Goal: Information Seeking & Learning: Learn about a topic

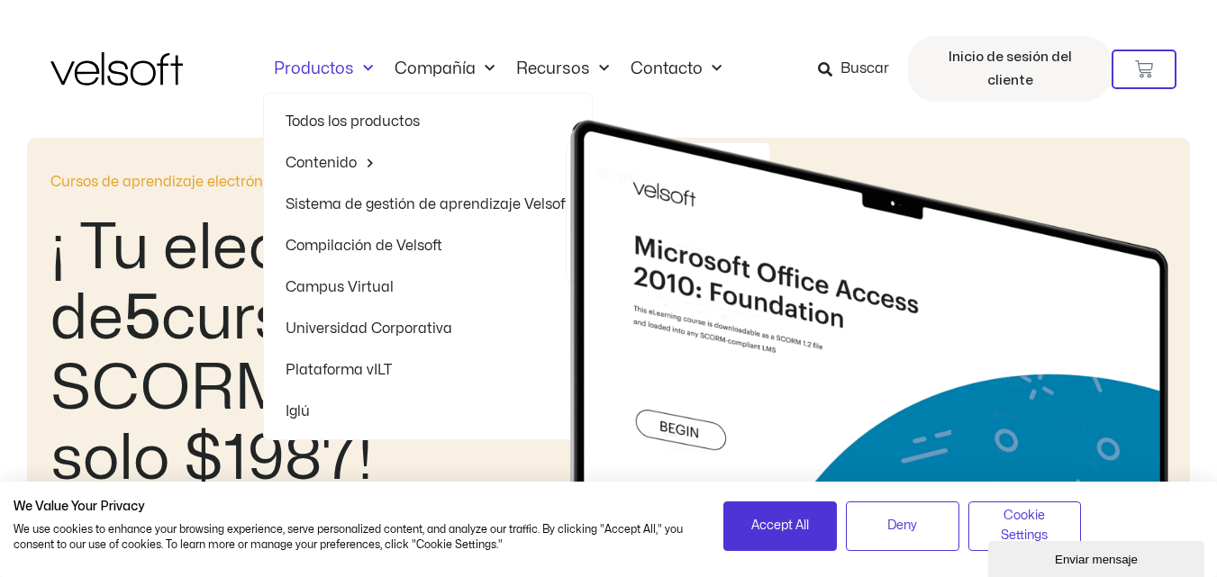
click at [359, 160] on span "Menú" at bounding box center [366, 163] width 18 height 28
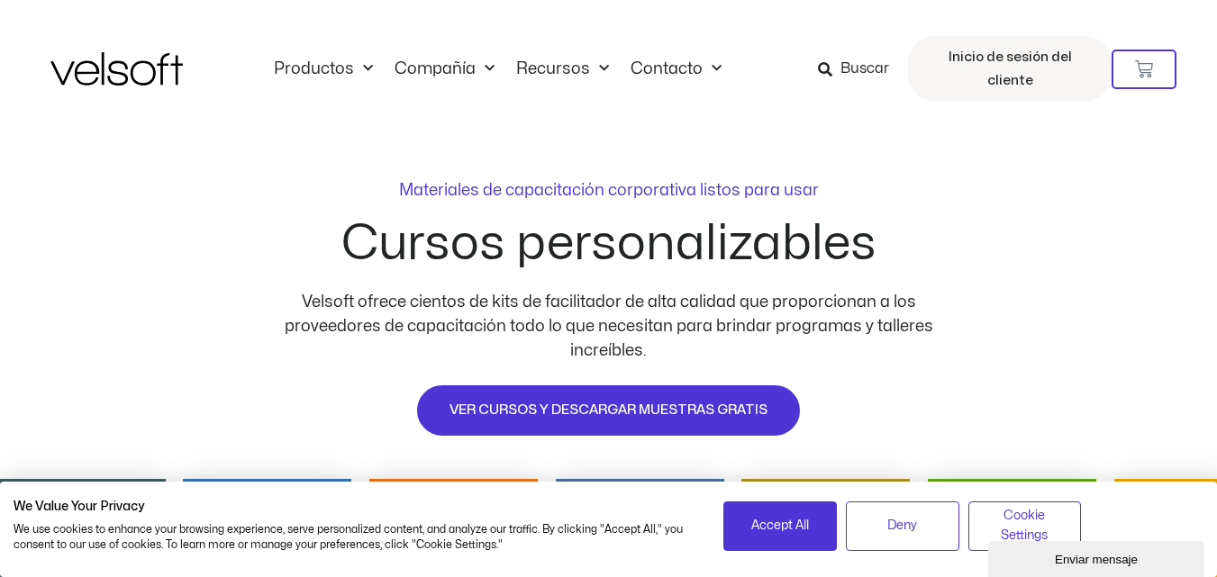
drag, startPoint x: 1223, startPoint y: 27, endPoint x: 1199, endPoint y: -78, distance: 107.9
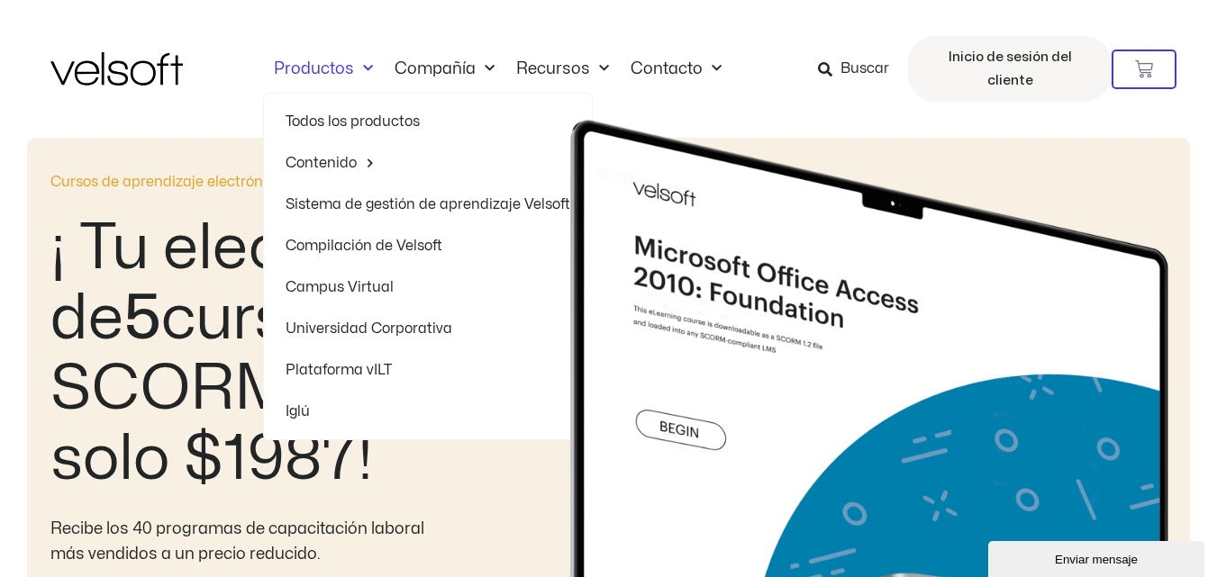
click at [340, 118] on font "Todos los productos" at bounding box center [352, 121] width 134 height 14
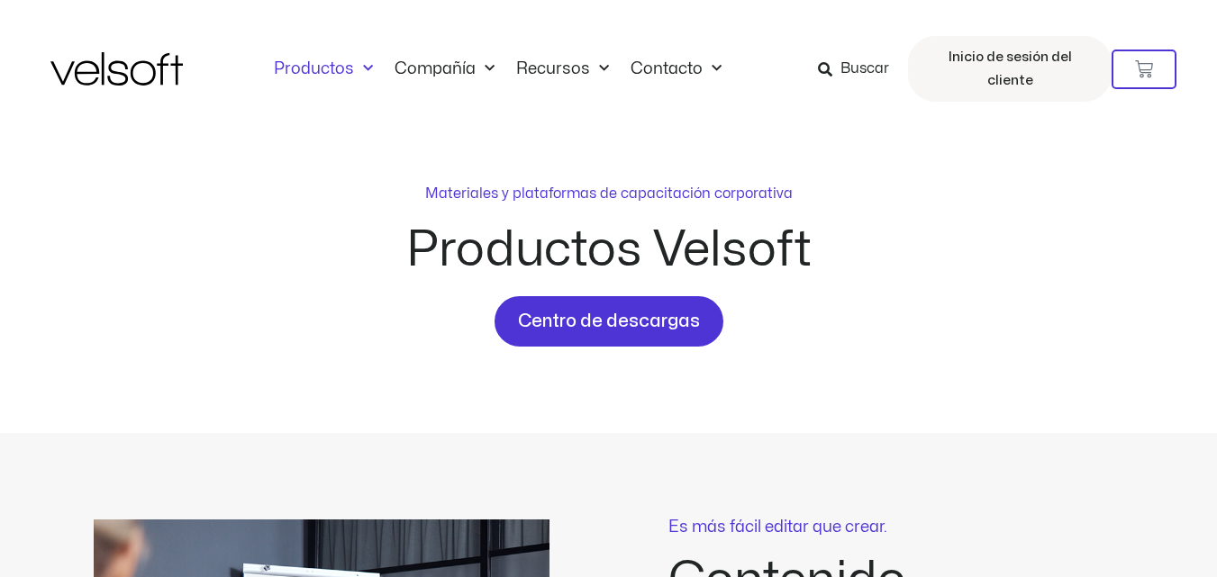
click at [962, 240] on div "Materiales y plataformas de capacitación corporativa Productos Velsoft Centro d…" at bounding box center [608, 265] width 1117 height 164
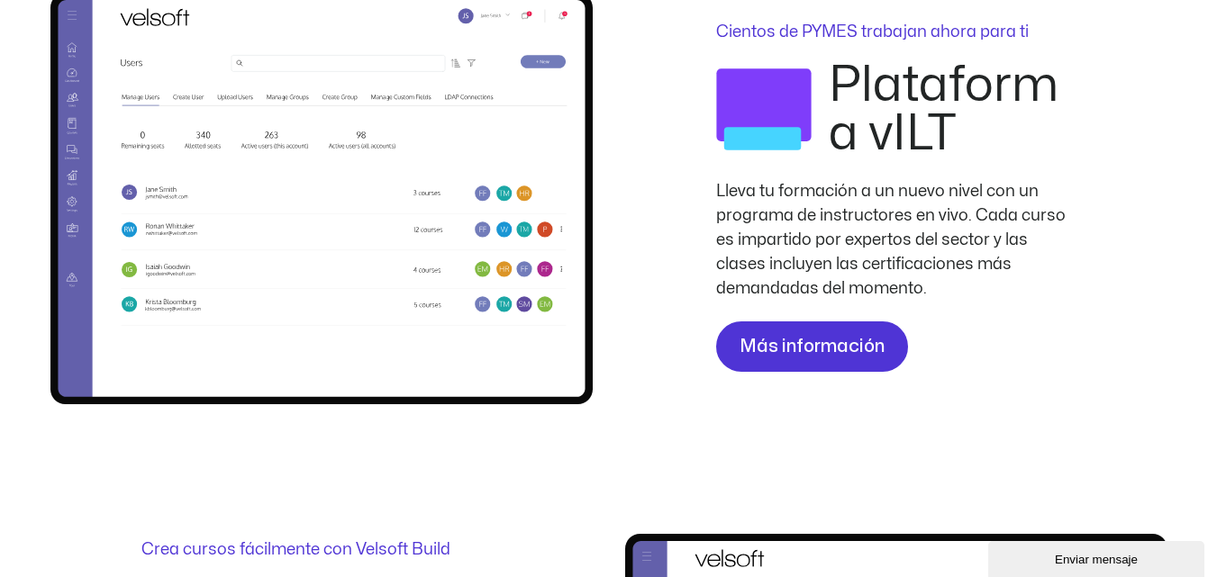
scroll to position [1911, 0]
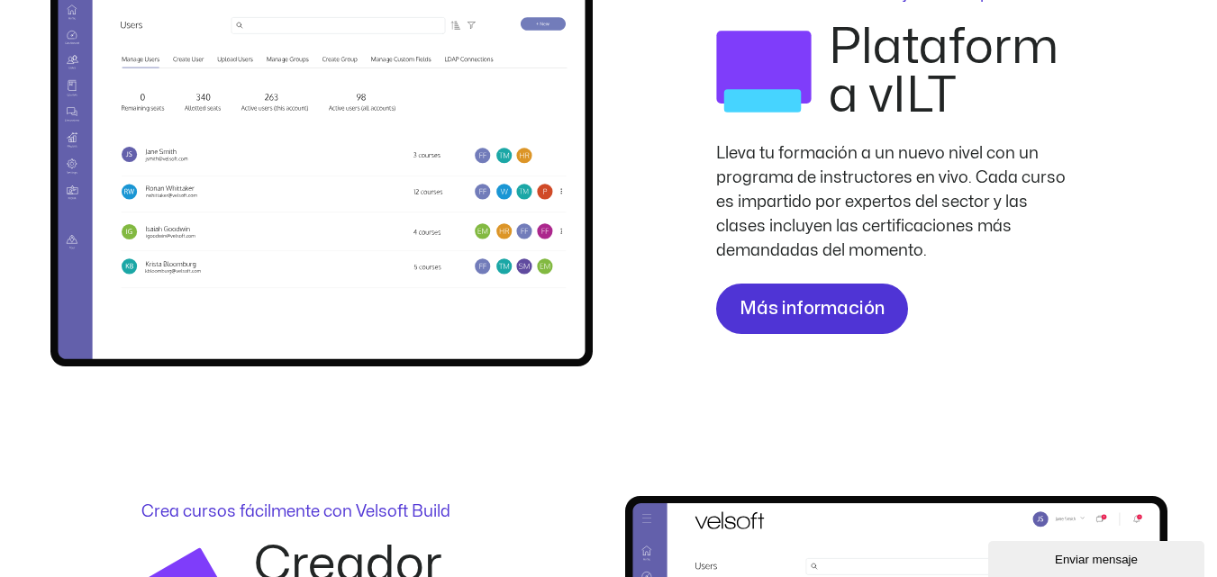
drag, startPoint x: 1229, startPoint y: 26, endPoint x: 1226, endPoint y: 208, distance: 181.9
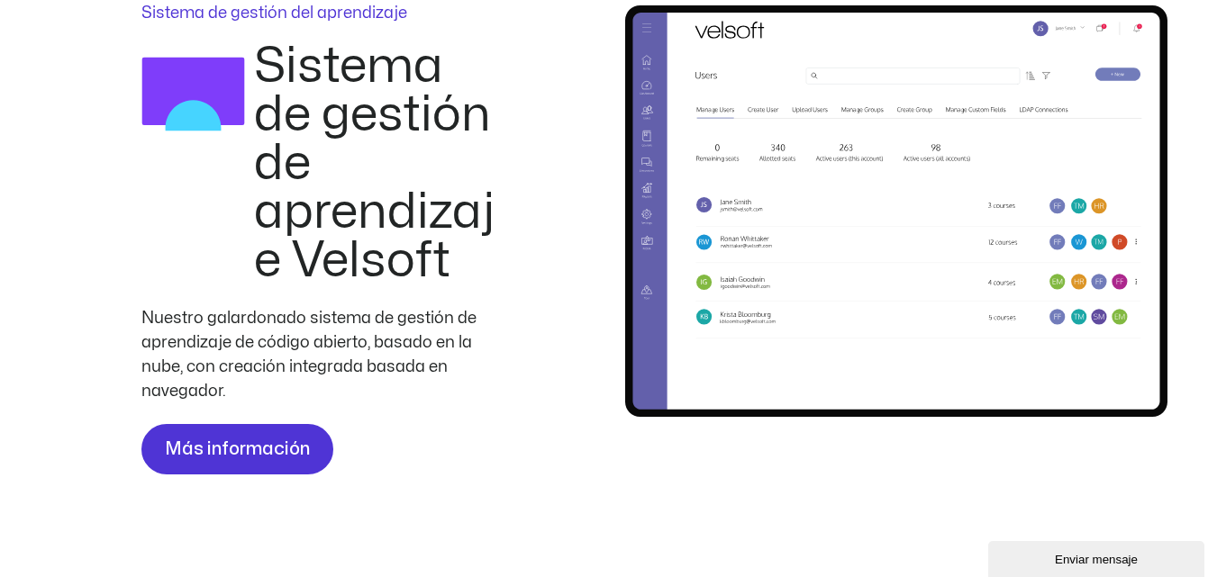
scroll to position [1337, 0]
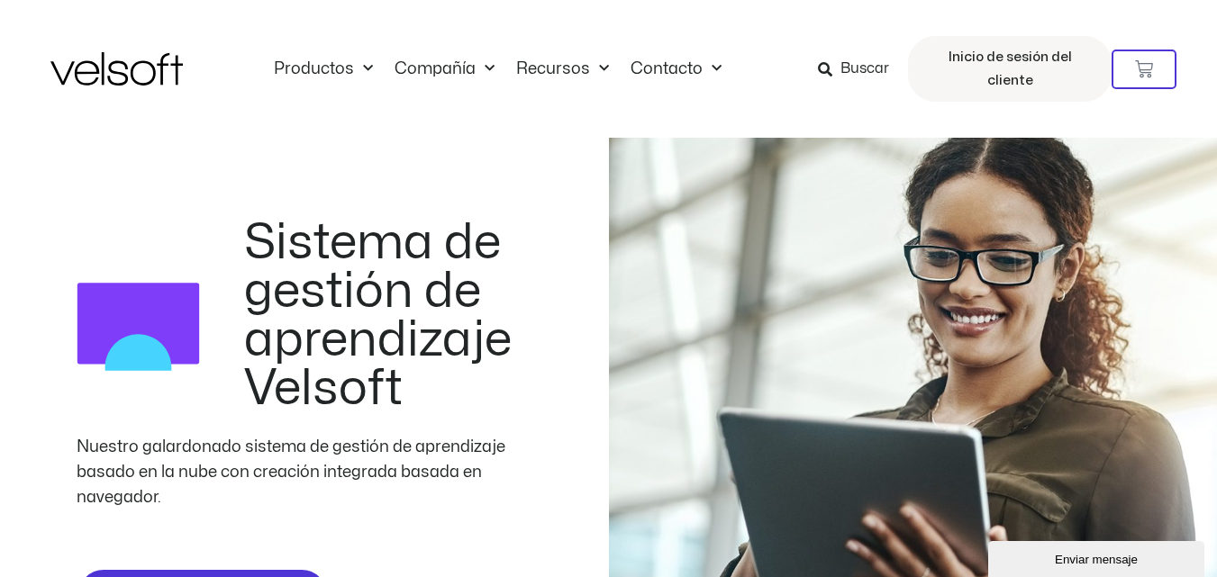
drag, startPoint x: 1226, startPoint y: 52, endPoint x: 1216, endPoint y: -74, distance: 126.5
click at [163, 62] on img at bounding box center [116, 68] width 132 height 33
